Goal: Task Accomplishment & Management: Use online tool/utility

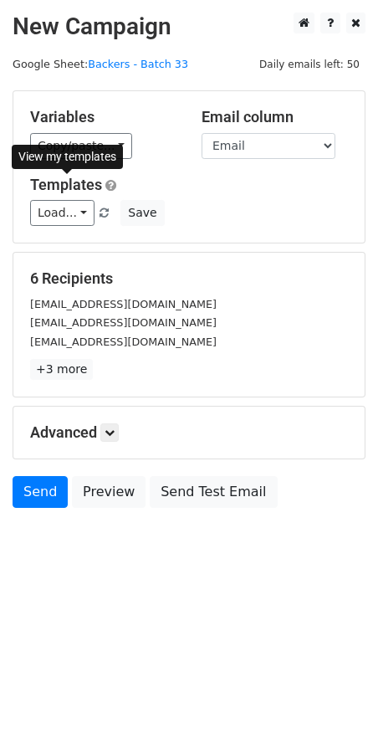
select select "Email"
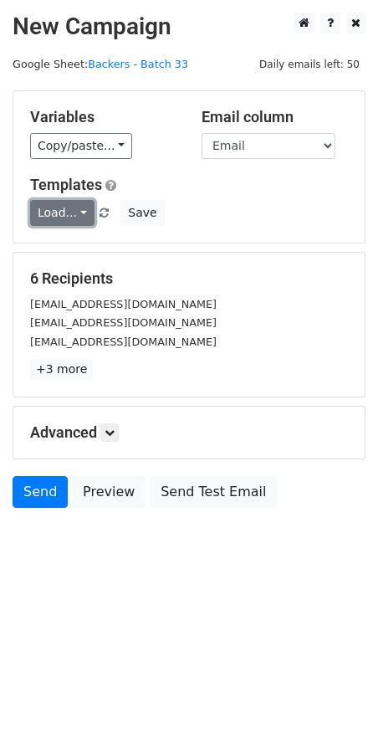
click at [62, 213] on link "Load..." at bounding box center [62, 213] width 64 height 26
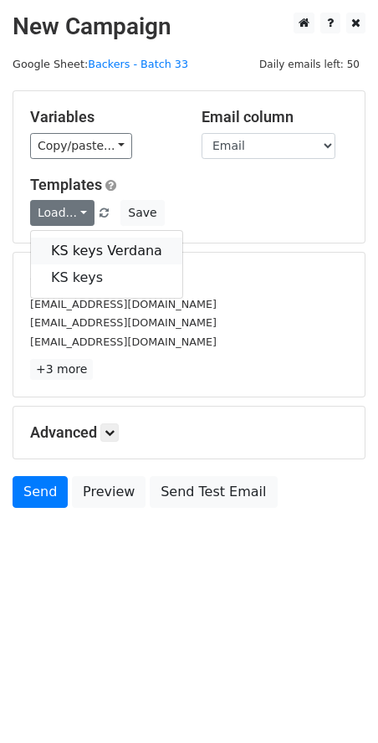
click at [70, 244] on link "KS keys Verdana" at bounding box center [106, 251] width 151 height 27
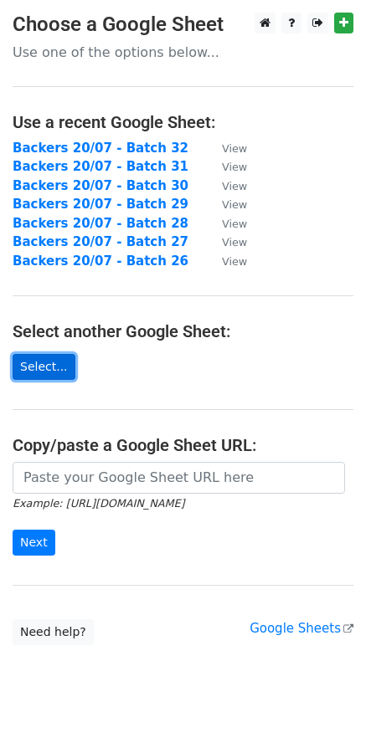
click at [43, 368] on link "Select..." at bounding box center [44, 367] width 63 height 26
click at [41, 366] on link "Select..." at bounding box center [44, 367] width 63 height 26
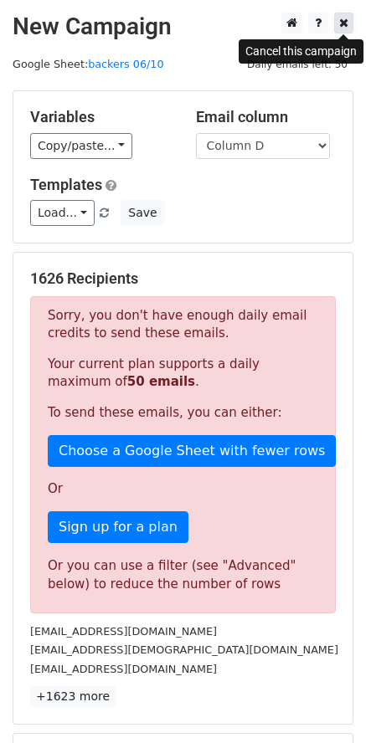
click at [349, 27] on link at bounding box center [343, 23] width 19 height 21
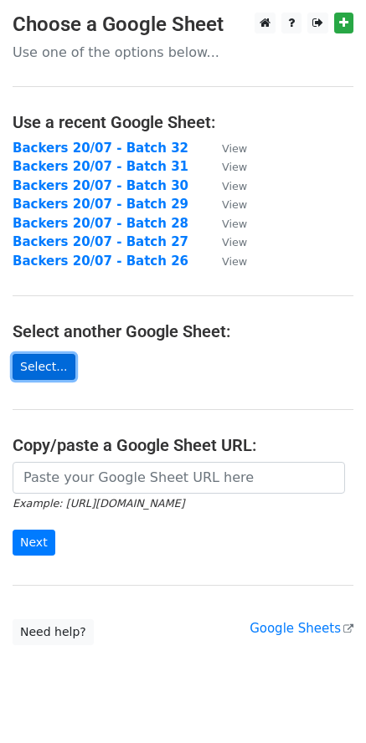
click at [51, 366] on link "Select..." at bounding box center [44, 367] width 63 height 26
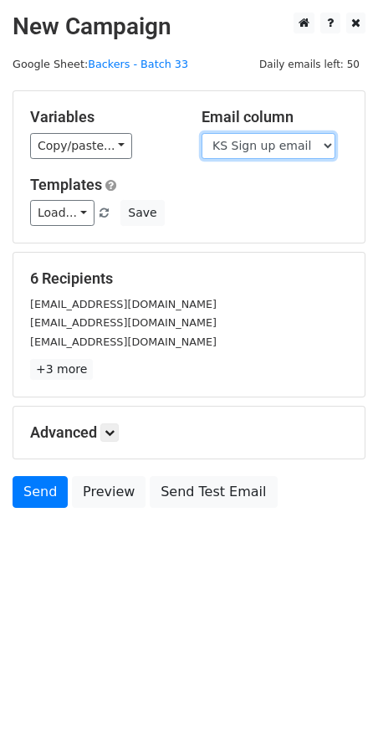
click at [236, 150] on select "Scheduled Backer Number Backer UID Backer Name KS Sign up email Reward Title Bi…" at bounding box center [269, 146] width 134 height 26
select select "Email"
click at [202, 133] on select "Scheduled Backer Number Backer UID Backer Name KS Sign up email Reward Title Bi…" at bounding box center [269, 146] width 134 height 26
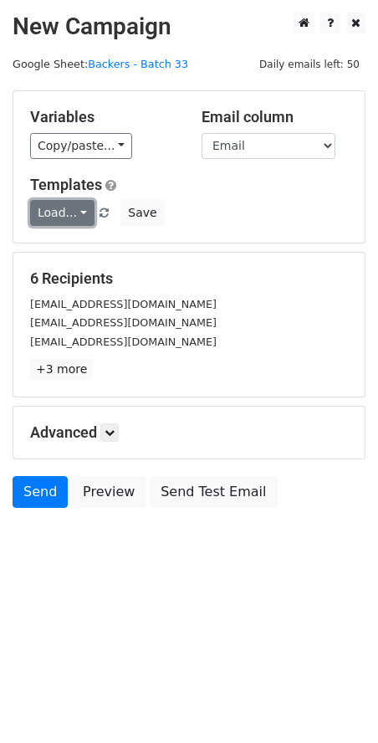
click at [62, 210] on link "Load..." at bounding box center [62, 213] width 64 height 26
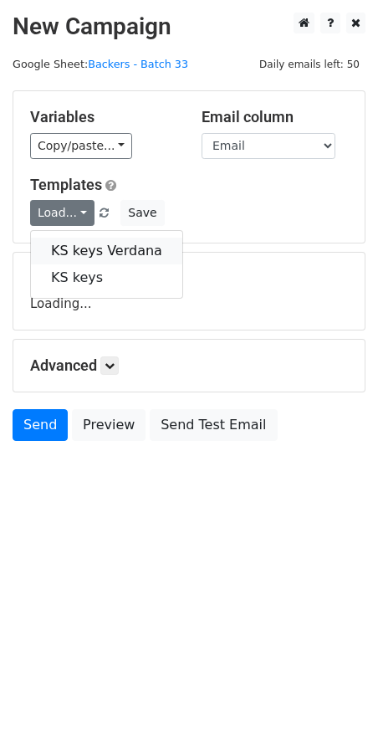
click at [86, 253] on link "KS keys Verdana" at bounding box center [106, 251] width 151 height 27
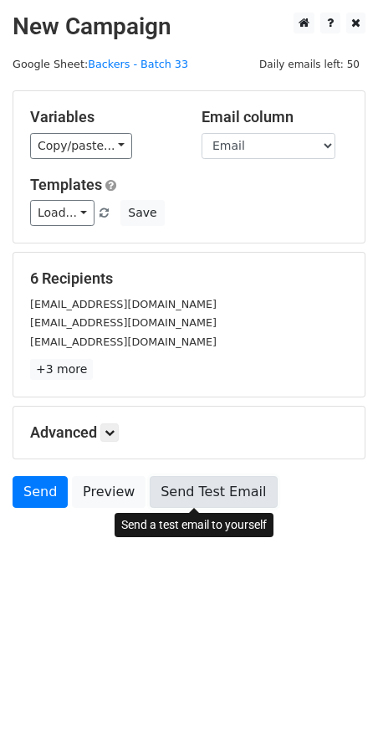
click at [197, 489] on link "Send Test Email" at bounding box center [213, 492] width 127 height 32
click at [202, 496] on link "Send Test Email" at bounding box center [213, 492] width 127 height 32
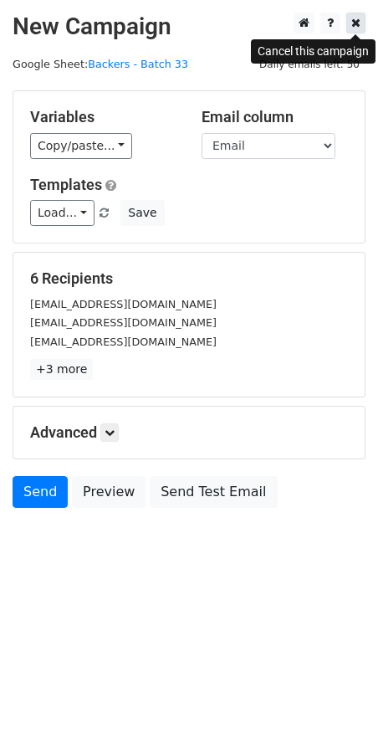
click at [357, 24] on icon at bounding box center [355, 23] width 9 height 12
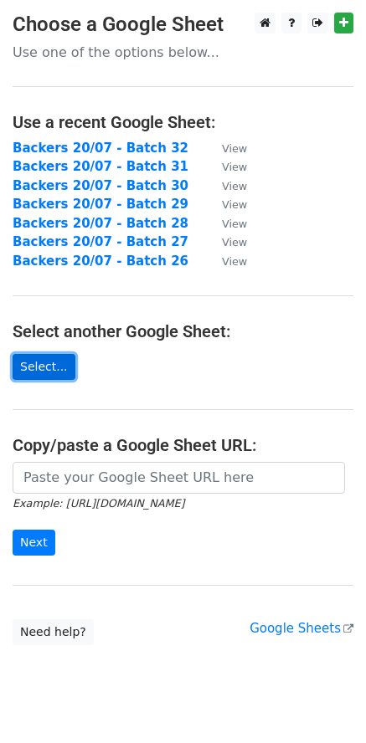
click at [40, 357] on link "Select..." at bounding box center [44, 367] width 63 height 26
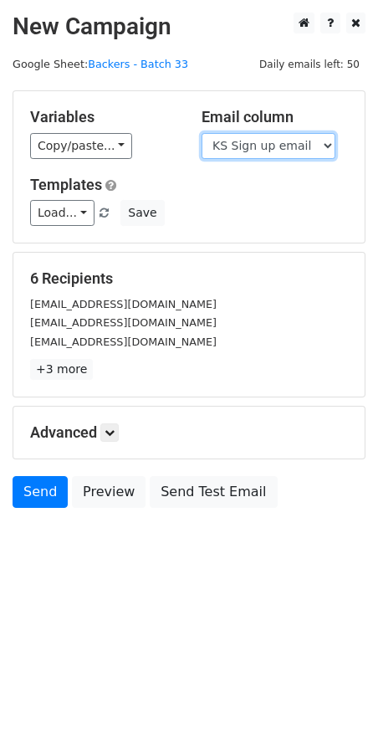
click at [248, 146] on select "Scheduled Backer Number Backer UID Backer Name KS Sign up email Reward Title Bi…" at bounding box center [269, 146] width 134 height 26
select select "Email"
click at [202, 133] on select "Scheduled Backer Number Backer UID Backer Name KS Sign up email Reward Title Bi…" at bounding box center [269, 146] width 134 height 26
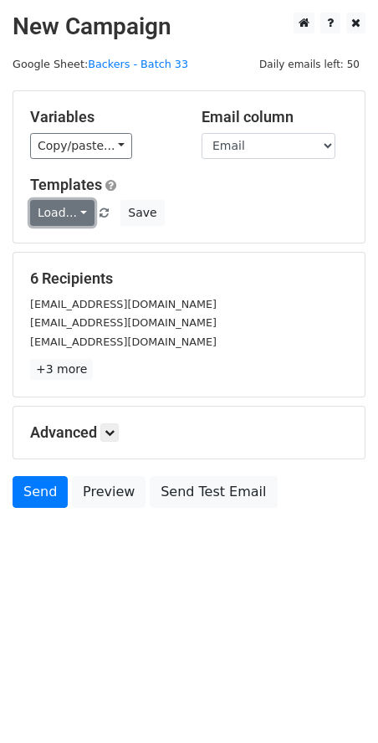
click at [67, 212] on link "Load..." at bounding box center [62, 213] width 64 height 26
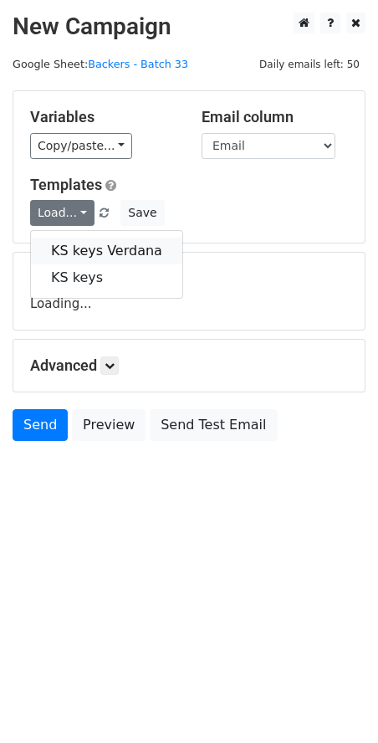
click at [69, 242] on link "KS keys Verdana" at bounding box center [106, 251] width 151 height 27
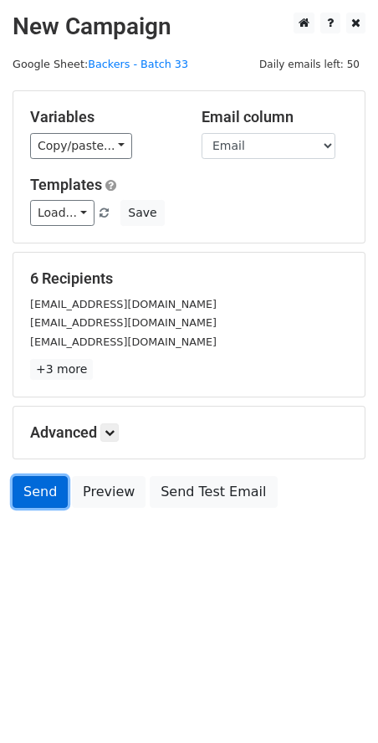
click at [36, 496] on link "Send" at bounding box center [40, 492] width 55 height 32
